Goal: Check status

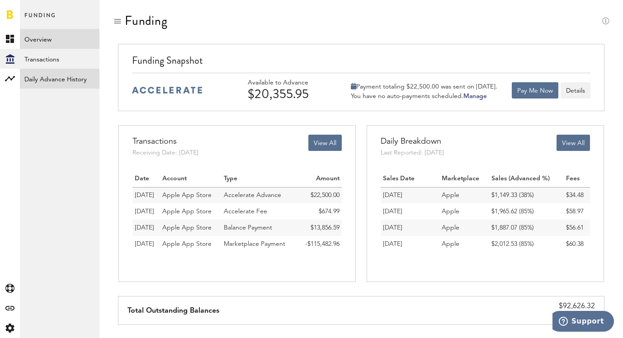
click at [65, 76] on link "Daily Advance History" at bounding box center [60, 79] width 80 height 20
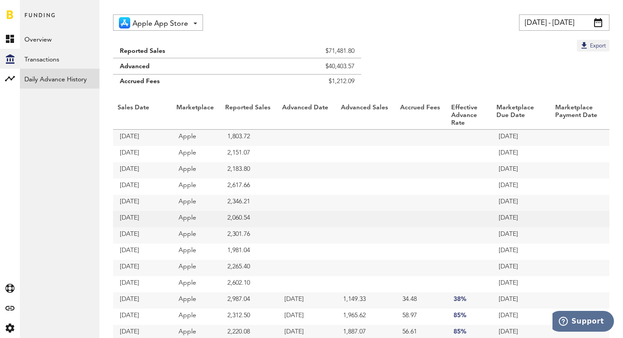
scroll to position [30, 0]
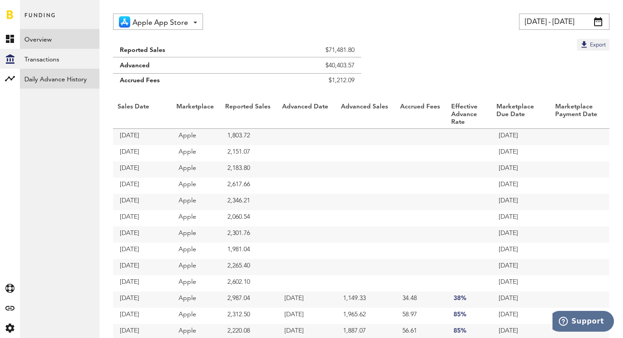
click at [57, 35] on link "Overview" at bounding box center [60, 39] width 80 height 20
